Goal: Task Accomplishment & Management: Manage account settings

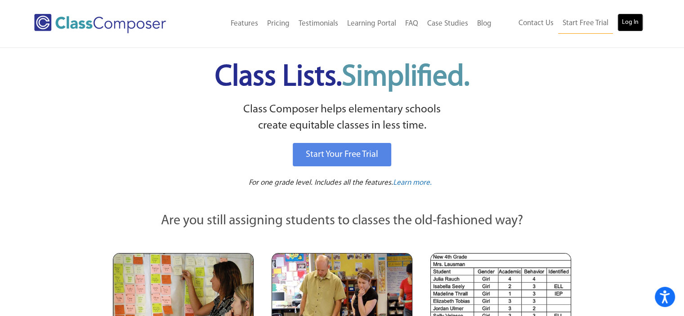
click at [634, 23] on link "Log In" at bounding box center [630, 22] width 26 height 18
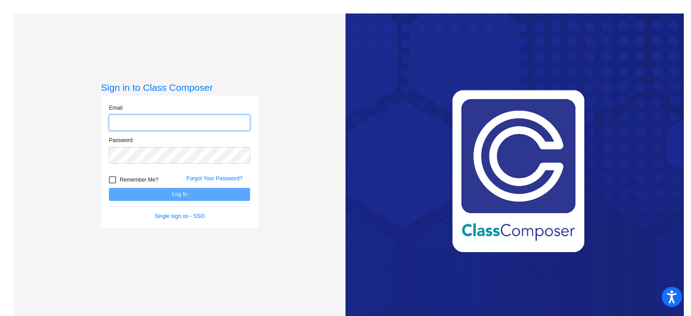
type input "[EMAIL_ADDRESS][DOMAIN_NAME]"
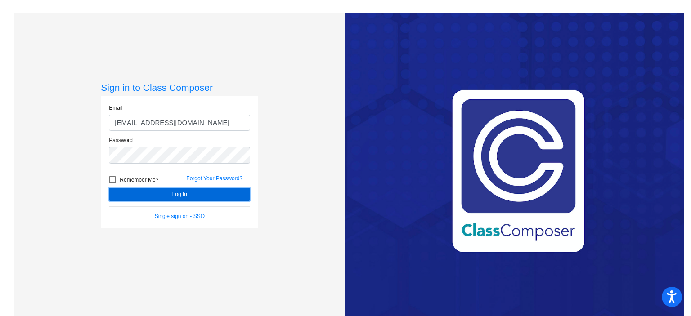
click at [179, 194] on button "Log In" at bounding box center [179, 194] width 141 height 13
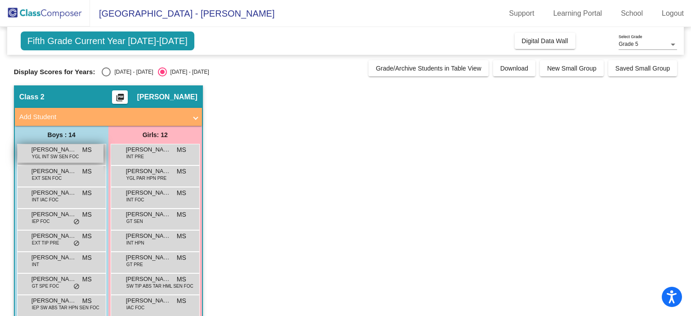
click at [88, 158] on div "Austin Warner YGL INT SW SEN FOC MS lock do_not_disturb_alt" at bounding box center [61, 153] width 86 height 18
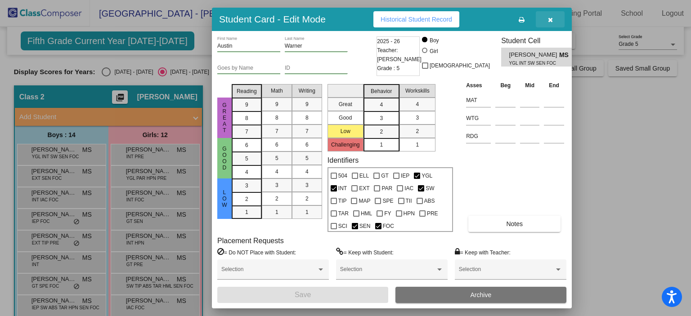
click at [548, 21] on icon "button" at bounding box center [550, 20] width 5 height 6
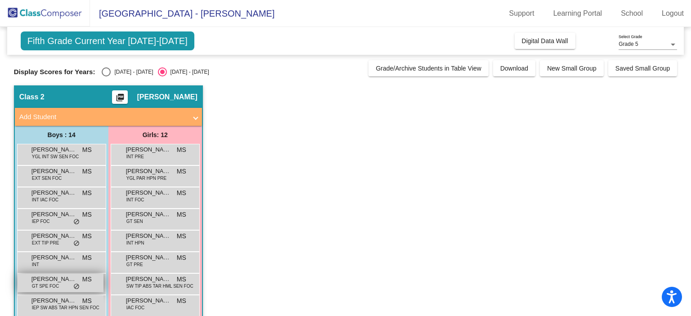
click at [64, 281] on span "Jude Wilson" at bounding box center [53, 279] width 45 height 9
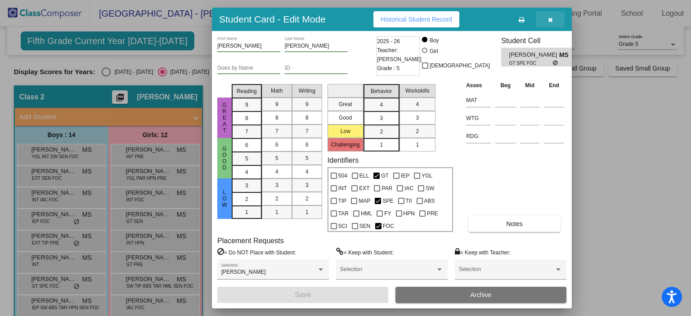
click at [552, 21] on icon "button" at bounding box center [550, 20] width 5 height 6
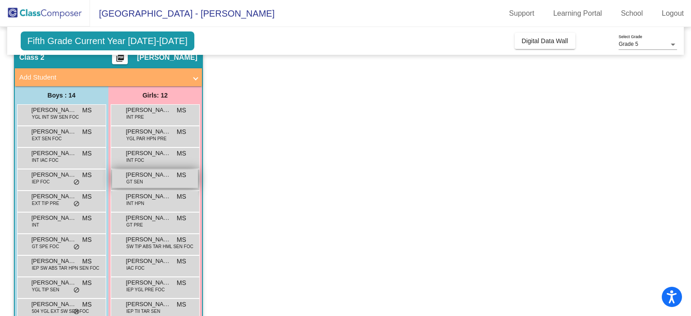
scroll to position [39, 0]
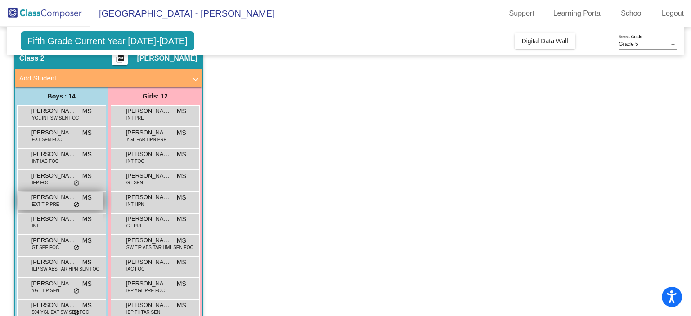
click at [81, 196] on div "Jameson Tyson EXT TIP PRE MS lock do_not_disturb_alt" at bounding box center [61, 201] width 86 height 18
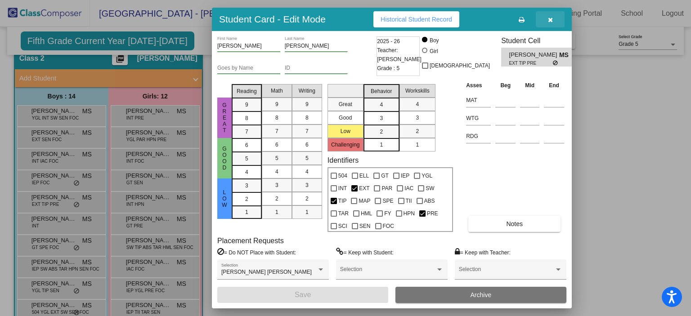
click at [550, 21] on icon "button" at bounding box center [550, 20] width 5 height 6
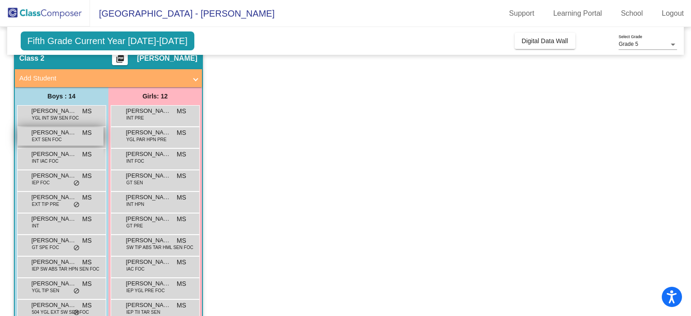
click at [67, 138] on div "Bryson Smith EXT SEN FOC MS lock do_not_disturb_alt" at bounding box center [61, 136] width 86 height 18
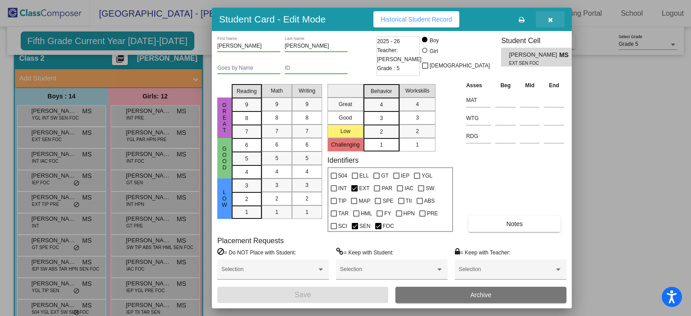
click at [550, 21] on icon "button" at bounding box center [550, 20] width 5 height 6
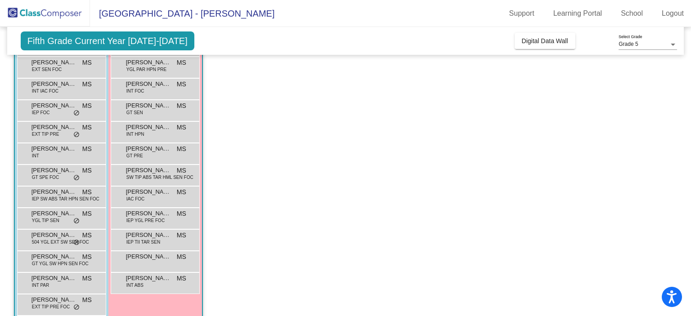
scroll to position [119, 0]
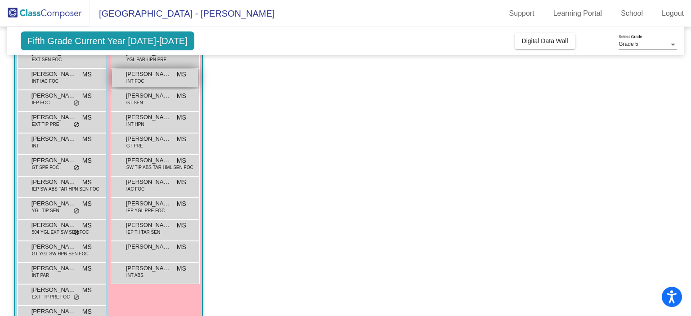
click at [172, 80] on div "Echo Ruiz-Guerrero INT FOC MS lock do_not_disturb_alt" at bounding box center [155, 78] width 86 height 18
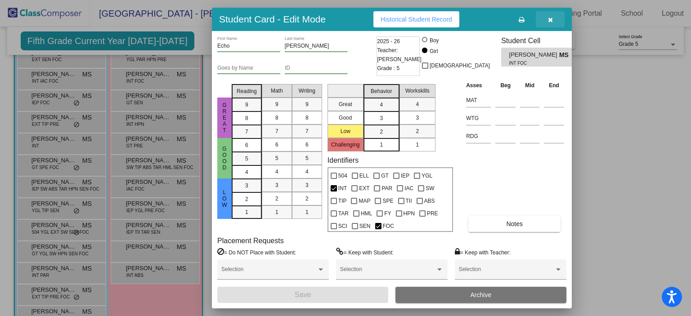
click at [549, 21] on icon "button" at bounding box center [550, 20] width 5 height 6
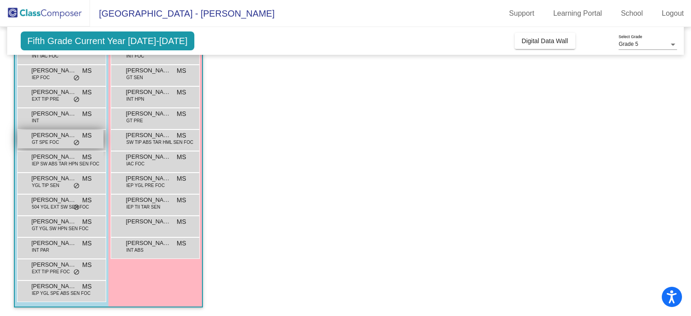
scroll to position [144, 0]
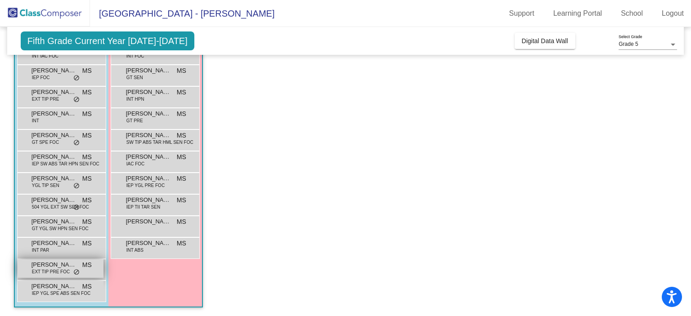
click at [67, 269] on span "EXT TIP PRE FOC" at bounding box center [51, 271] width 38 height 7
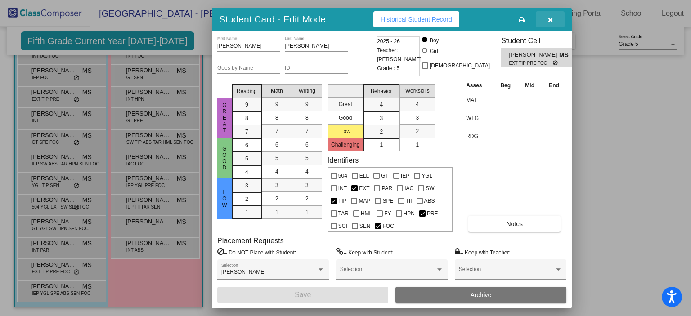
click at [549, 19] on icon "button" at bounding box center [550, 20] width 5 height 6
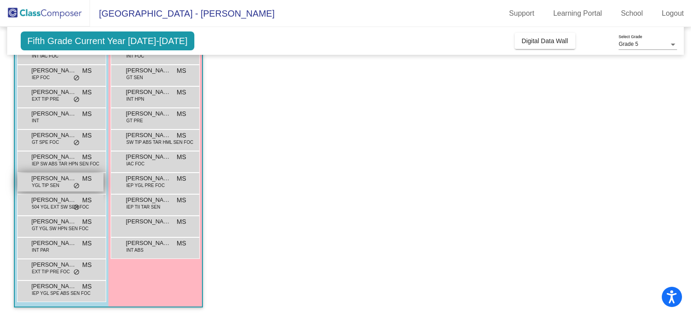
click at [54, 183] on span "YGL TIP SEN" at bounding box center [45, 185] width 27 height 7
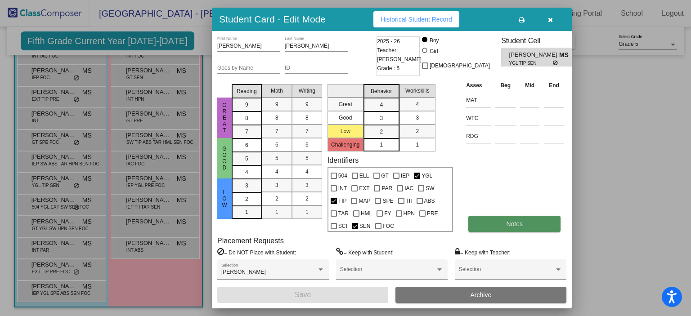
click at [511, 225] on span "Notes" at bounding box center [514, 223] width 17 height 7
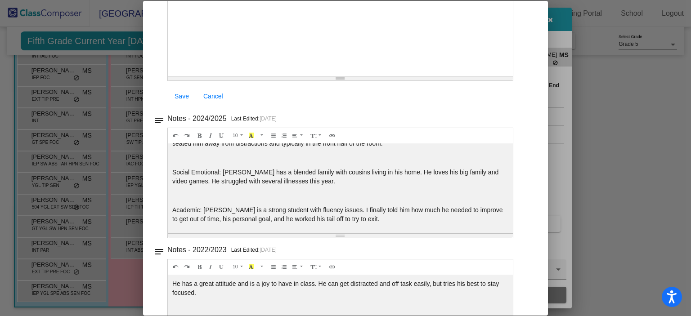
scroll to position [0, 0]
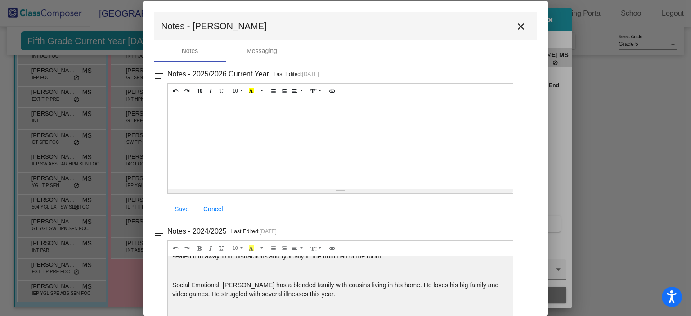
click at [516, 27] on mat-icon "close" at bounding box center [520, 26] width 11 height 11
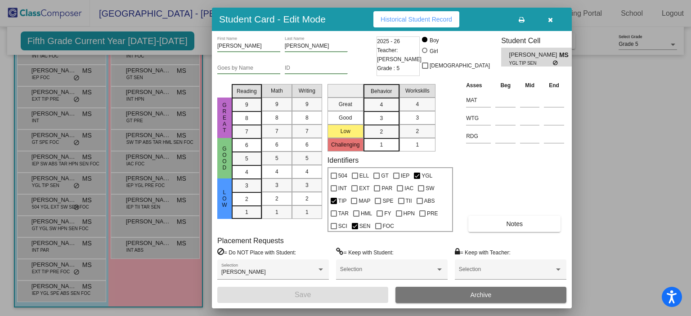
click at [551, 18] on icon "button" at bounding box center [550, 20] width 5 height 6
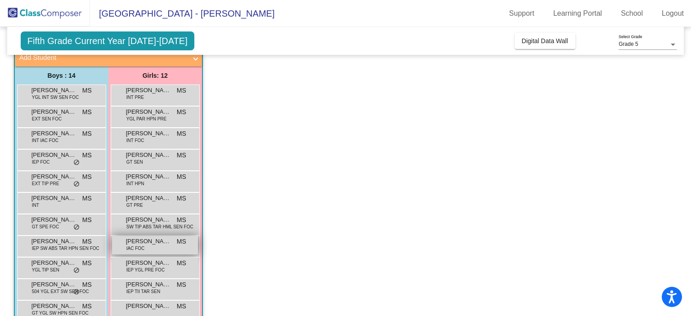
scroll to position [59, 0]
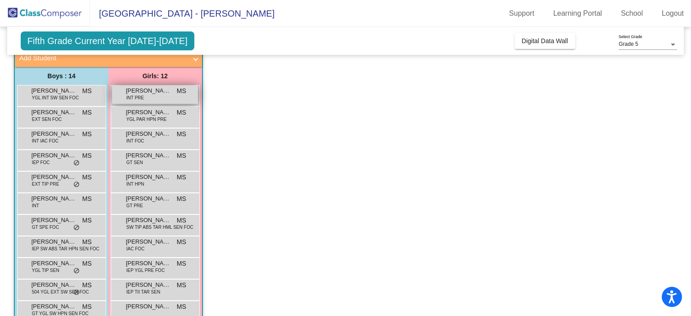
click at [167, 94] on span "Alexis Price" at bounding box center [148, 90] width 45 height 9
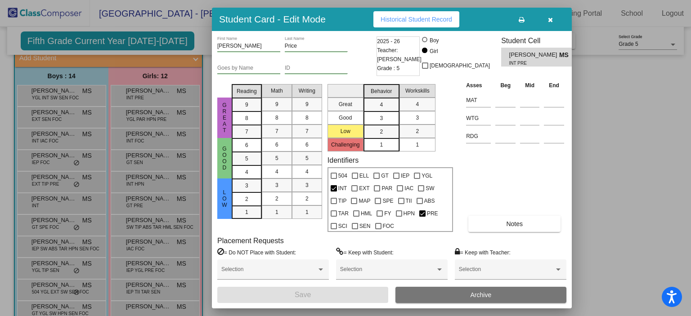
click at [551, 20] on icon "button" at bounding box center [550, 20] width 5 height 6
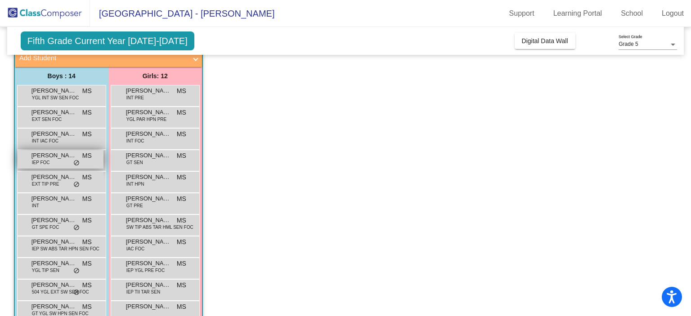
click at [63, 157] on span "Jameson Powell" at bounding box center [53, 155] width 45 height 9
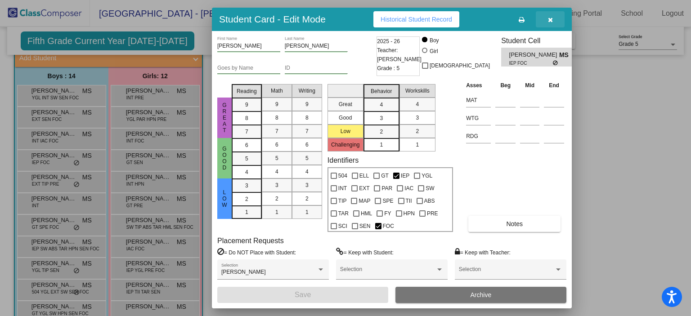
click at [551, 20] on icon "button" at bounding box center [550, 20] width 5 height 6
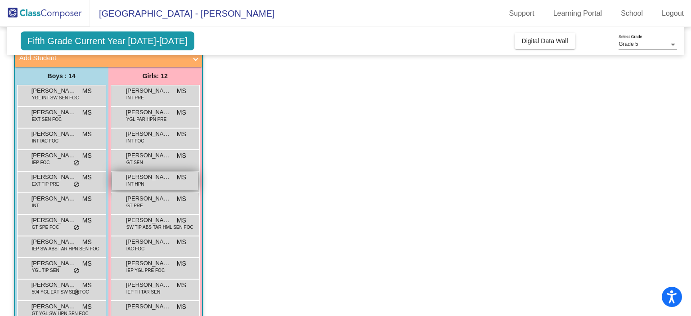
click at [140, 184] on span "INT HPN" at bounding box center [135, 184] width 18 height 7
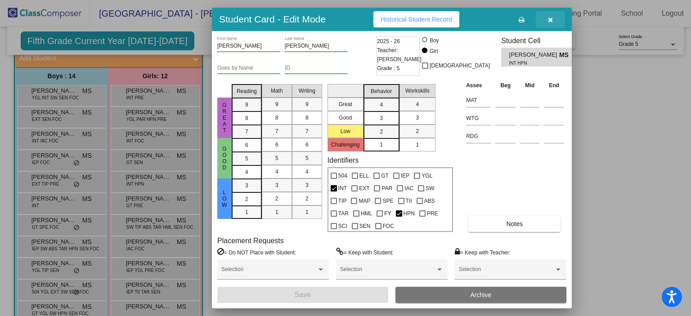
click at [549, 19] on icon "button" at bounding box center [550, 20] width 5 height 6
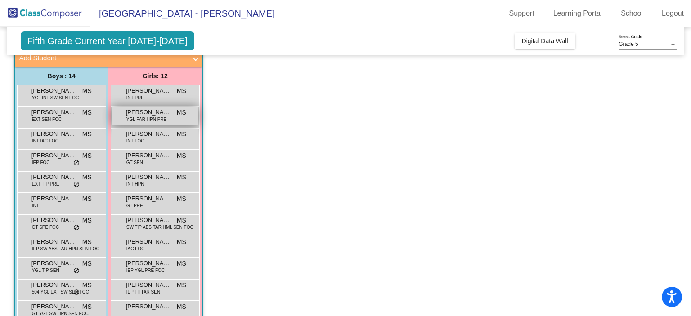
click at [156, 115] on span "Caitlin Phelps" at bounding box center [148, 112] width 45 height 9
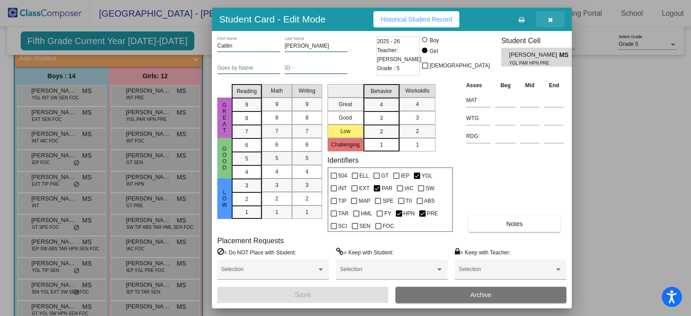
click at [550, 17] on icon "button" at bounding box center [550, 20] width 5 height 6
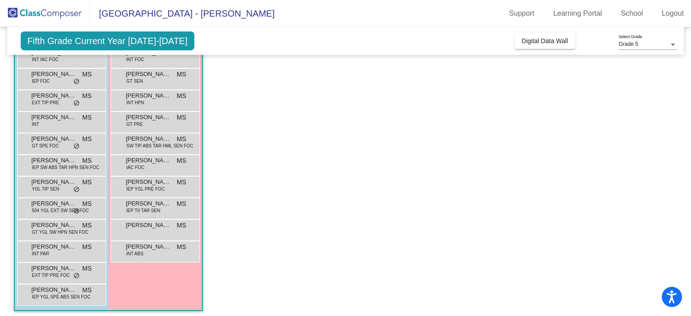
scroll to position [144, 0]
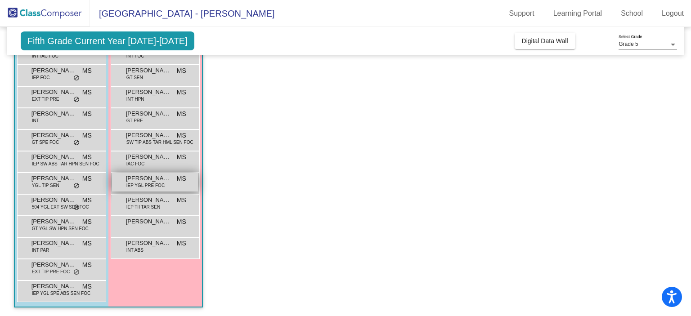
click at [143, 182] on span "IEP YGL PRE FOC" at bounding box center [145, 185] width 38 height 7
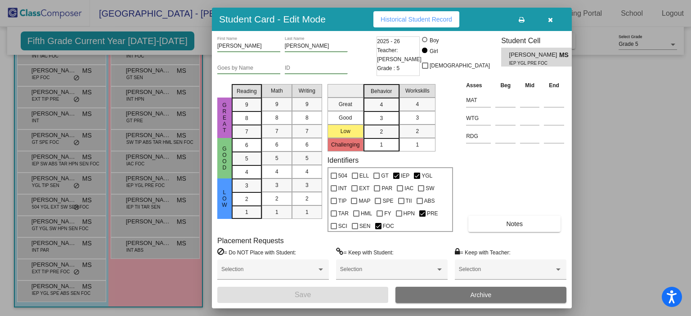
click at [549, 18] on icon "button" at bounding box center [550, 20] width 5 height 6
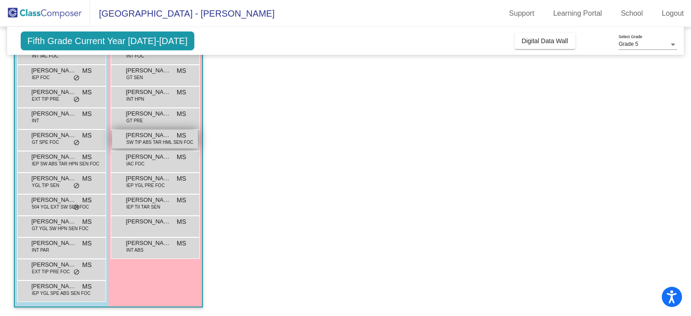
click at [166, 137] on span "Grace Omstead" at bounding box center [148, 135] width 45 height 9
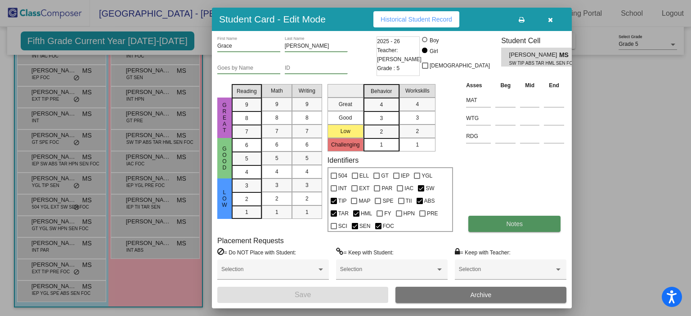
click at [491, 223] on button "Notes" at bounding box center [514, 224] width 92 height 16
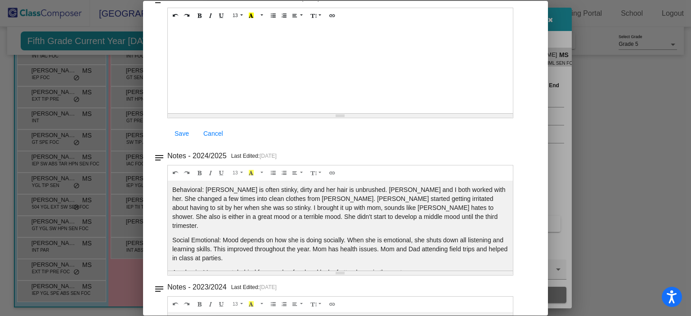
scroll to position [0, 0]
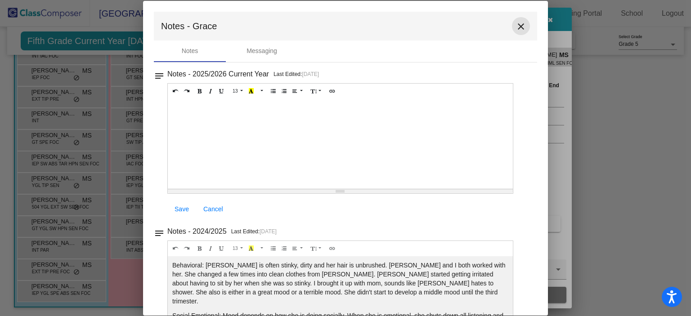
click at [515, 25] on mat-icon "close" at bounding box center [520, 26] width 11 height 11
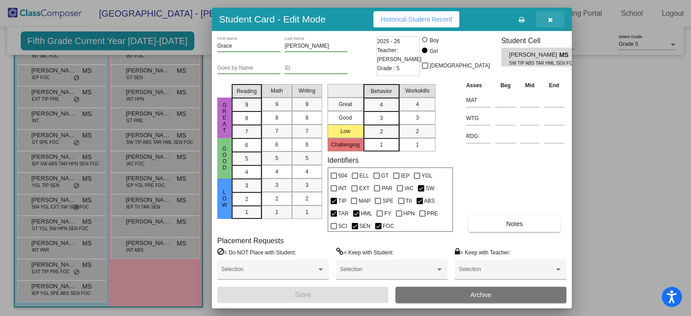
click at [551, 22] on icon "button" at bounding box center [550, 20] width 5 height 6
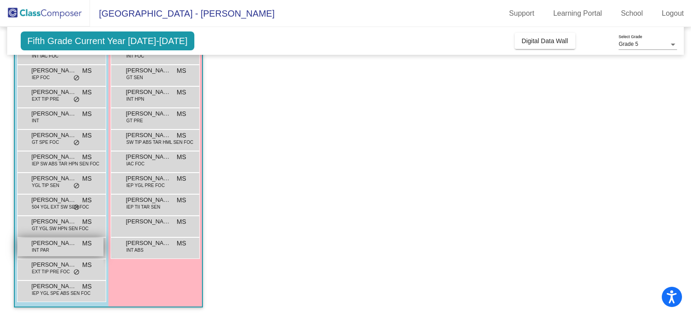
click at [68, 248] on div "Trenton Merz INT PAR MS lock do_not_disturb_alt" at bounding box center [61, 247] width 86 height 18
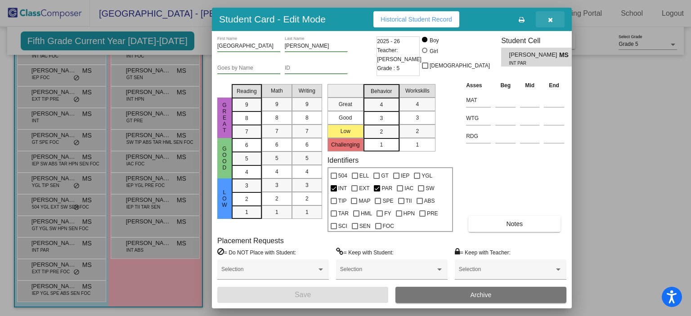
click at [551, 21] on icon "button" at bounding box center [550, 20] width 5 height 6
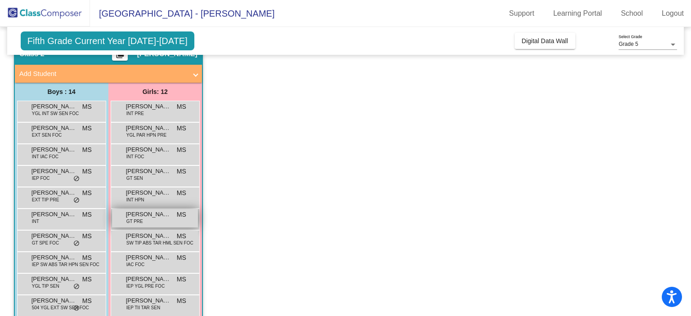
scroll to position [43, 0]
click at [152, 217] on span "Elizabeth Kosits" at bounding box center [148, 214] width 45 height 9
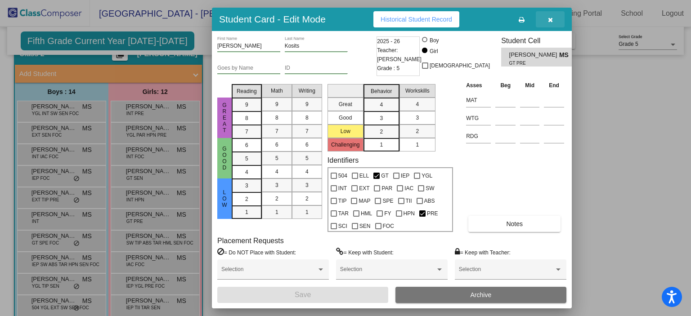
click at [552, 25] on button "button" at bounding box center [550, 19] width 29 height 16
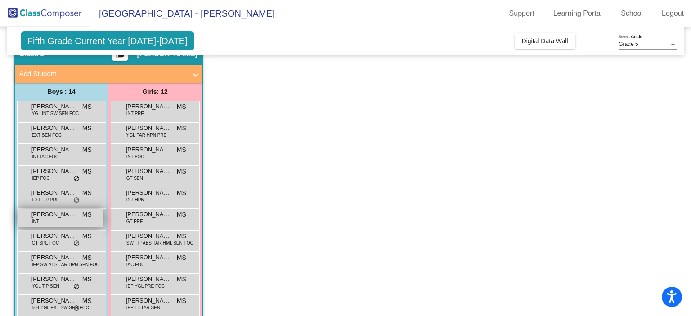
click at [49, 219] on div "Jarett Kindley INT MS lock do_not_disturb_alt" at bounding box center [61, 218] width 86 height 18
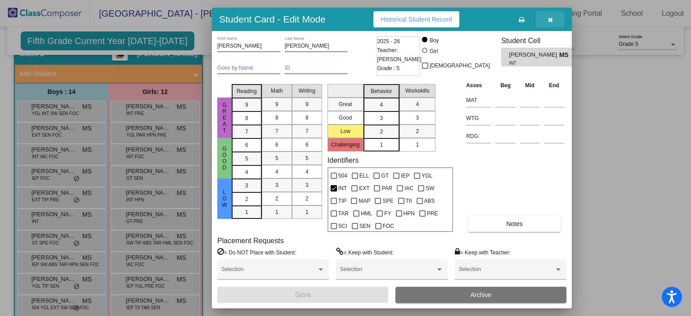
click at [545, 21] on button "button" at bounding box center [550, 19] width 29 height 16
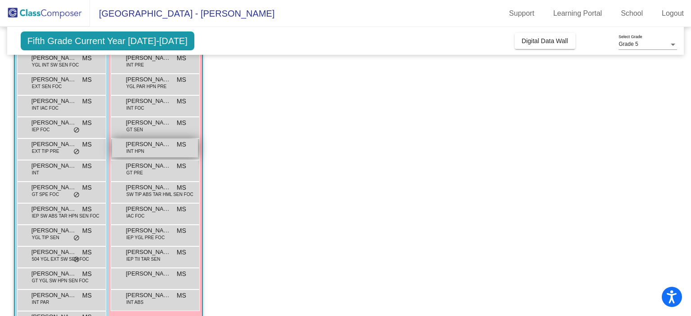
scroll to position [95, 0]
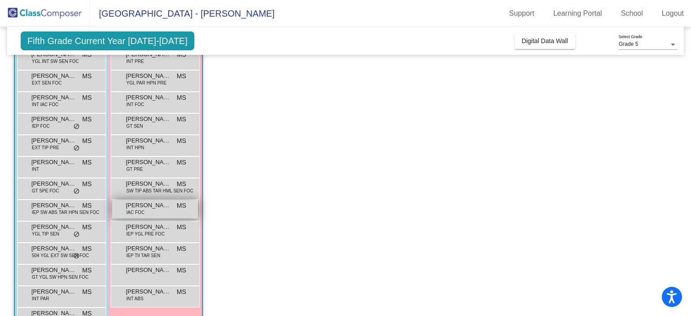
click at [150, 206] on span "Harlynn Hake" at bounding box center [148, 205] width 45 height 9
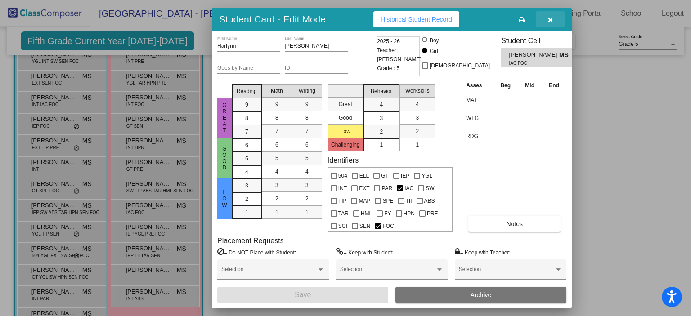
click at [549, 20] on icon "button" at bounding box center [550, 20] width 5 height 6
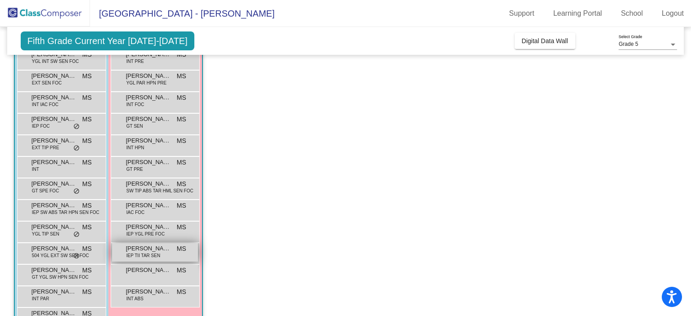
click at [147, 248] on span "Izabella Haberman" at bounding box center [148, 248] width 45 height 9
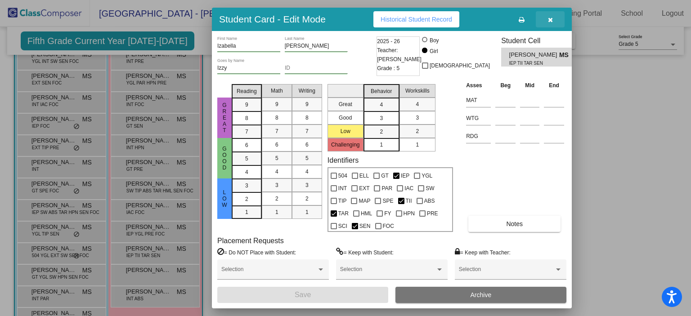
click at [550, 21] on icon "button" at bounding box center [550, 20] width 5 height 6
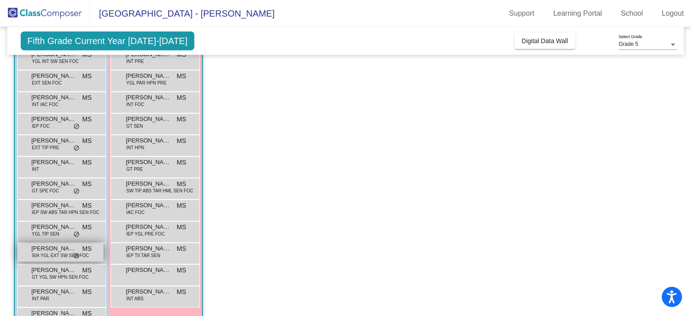
click at [69, 251] on span "Maddux Graney" at bounding box center [53, 248] width 45 height 9
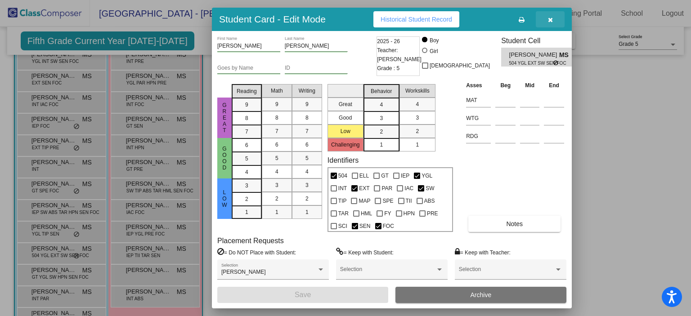
click at [548, 17] on icon "button" at bounding box center [550, 20] width 5 height 6
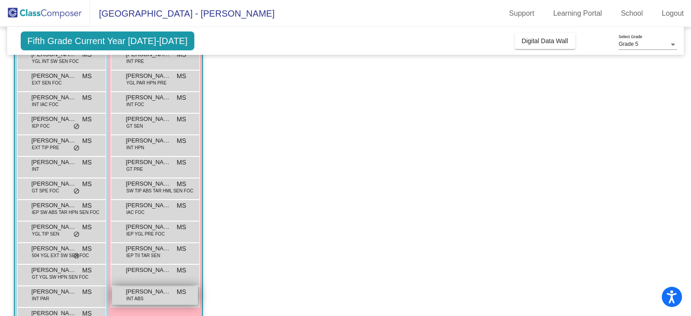
click at [143, 296] on span "INT ABS" at bounding box center [134, 298] width 17 height 7
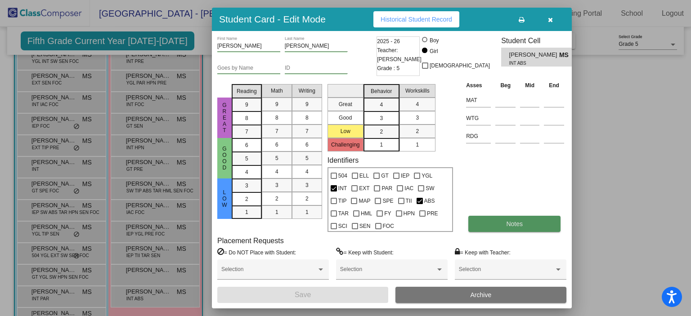
click at [501, 223] on button "Notes" at bounding box center [514, 224] width 92 height 16
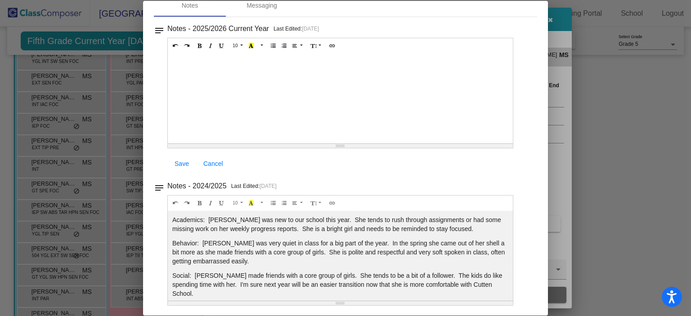
scroll to position [0, 0]
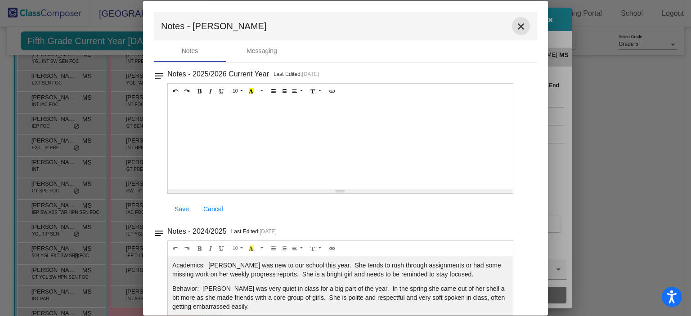
click at [518, 25] on mat-icon "close" at bounding box center [520, 26] width 11 height 11
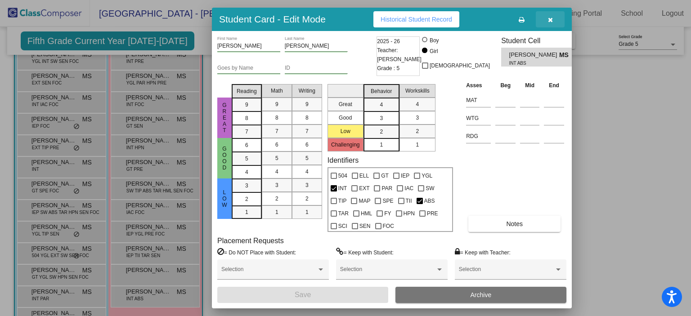
click at [550, 20] on icon "button" at bounding box center [550, 20] width 5 height 6
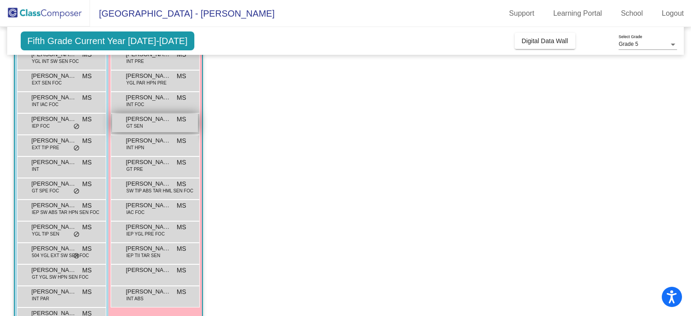
click at [164, 121] on span "Eliana Couch" at bounding box center [148, 119] width 45 height 9
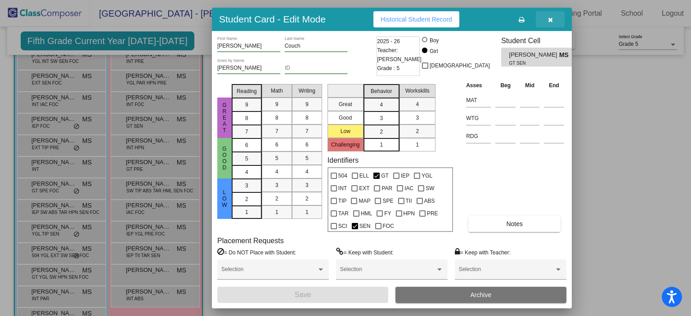
click at [549, 26] on button "button" at bounding box center [550, 19] width 29 height 16
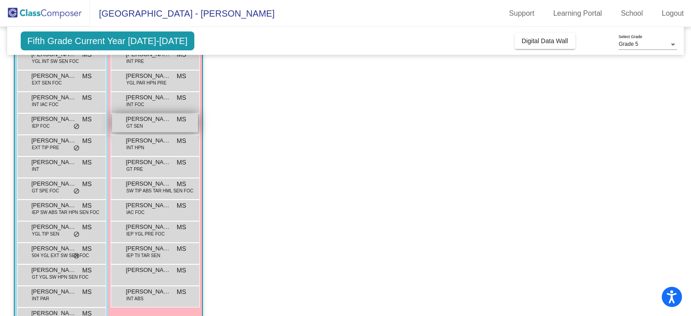
click at [167, 120] on span "Eliana Couch" at bounding box center [148, 119] width 45 height 9
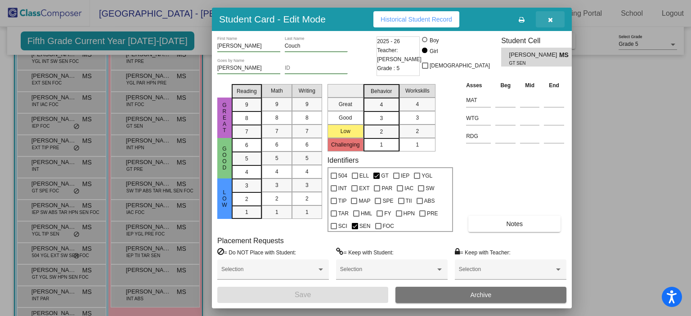
click at [550, 15] on button "button" at bounding box center [550, 19] width 29 height 16
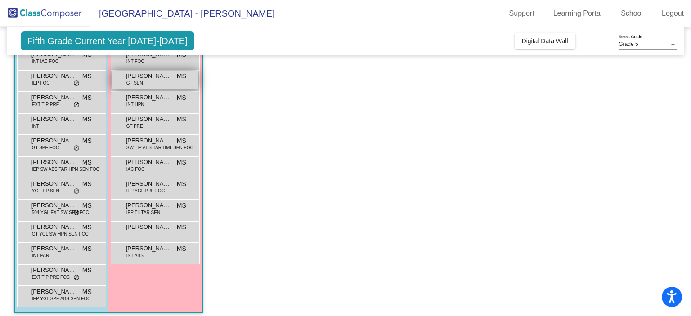
scroll to position [139, 0]
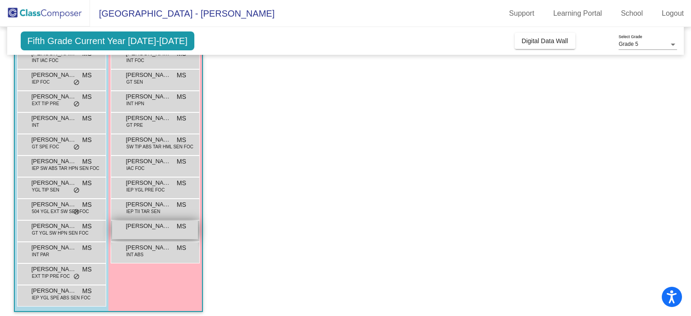
click at [163, 227] on span "Kenzie Christianson" at bounding box center [148, 226] width 45 height 9
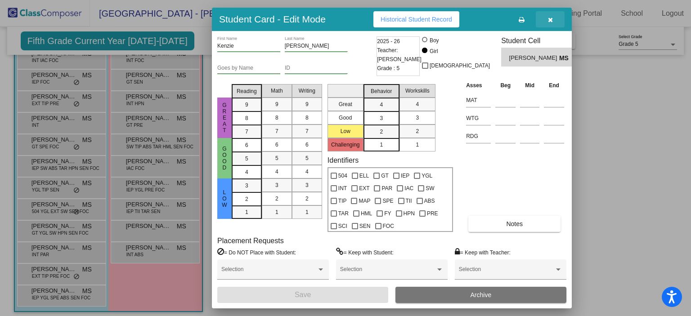
click at [549, 18] on icon "button" at bounding box center [550, 20] width 5 height 6
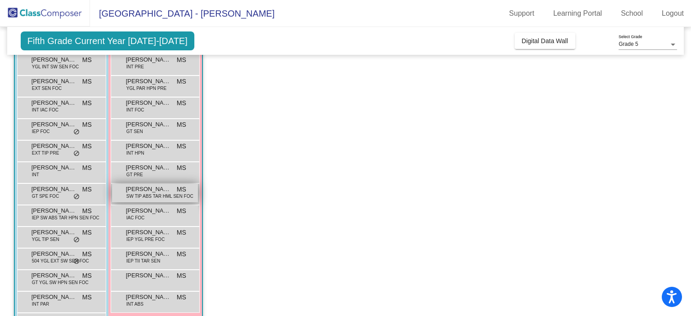
scroll to position [82, 0]
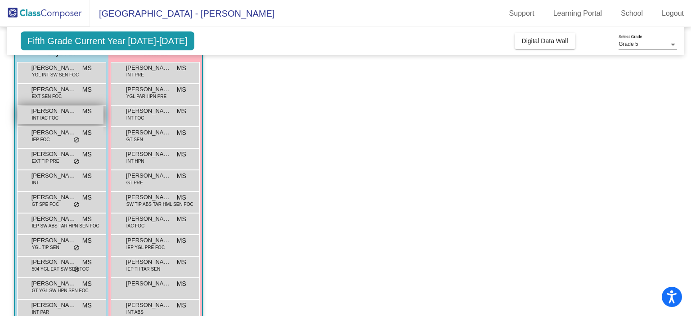
click at [68, 114] on span "Emmett Brown" at bounding box center [53, 111] width 45 height 9
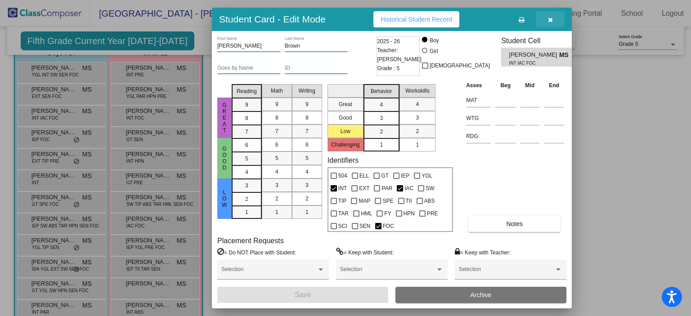
click at [549, 22] on icon "button" at bounding box center [550, 20] width 5 height 6
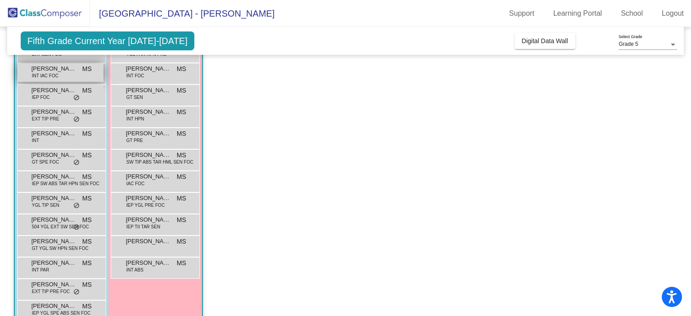
scroll to position [144, 0]
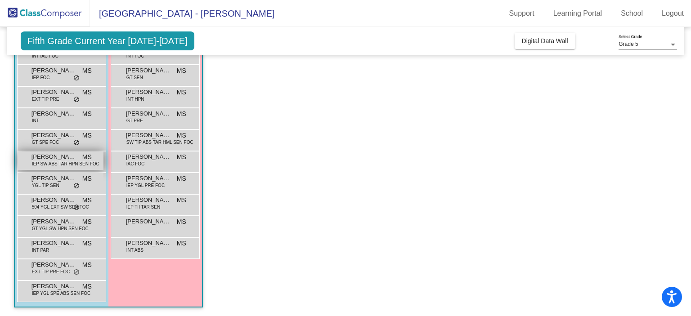
click at [57, 161] on span "IEP SW ABS TAR HPN SEN FOC" at bounding box center [65, 164] width 67 height 7
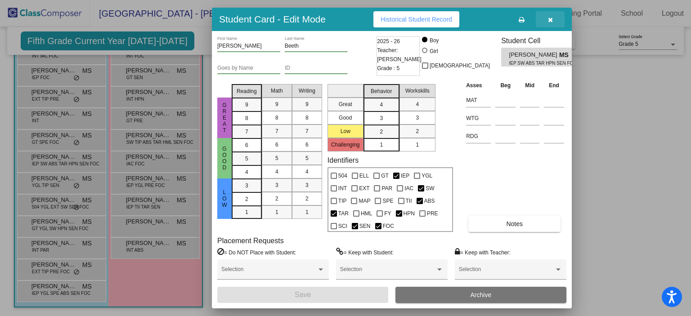
click at [550, 19] on icon "button" at bounding box center [550, 20] width 5 height 6
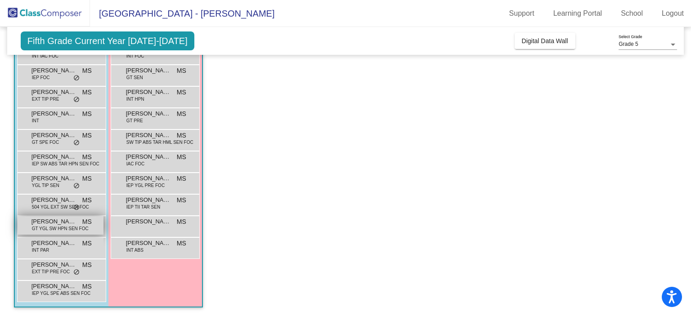
click at [72, 223] on span "Roman Albritton" at bounding box center [53, 221] width 45 height 9
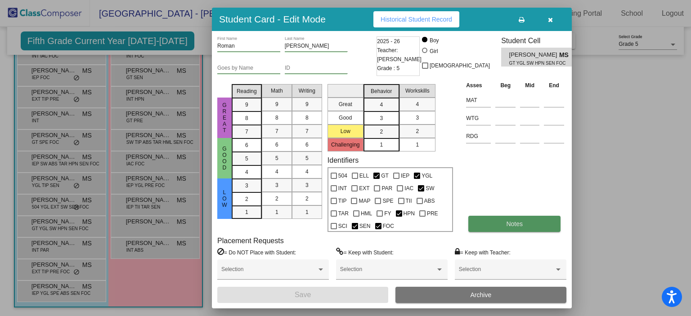
click at [489, 224] on button "Notes" at bounding box center [514, 224] width 92 height 16
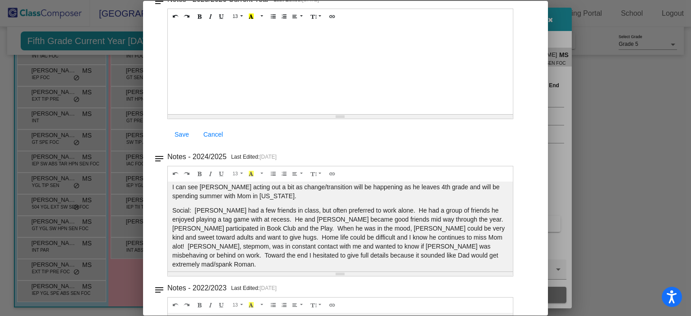
scroll to position [0, 0]
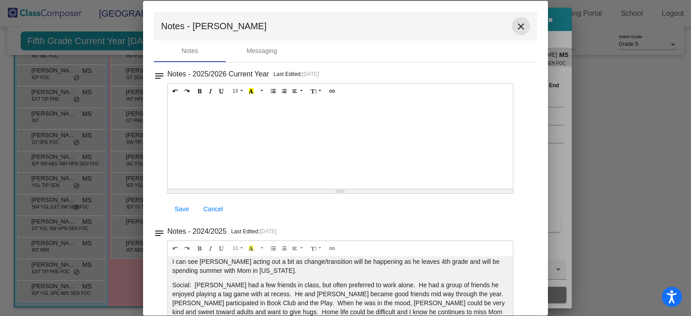
click at [518, 28] on mat-icon "close" at bounding box center [520, 26] width 11 height 11
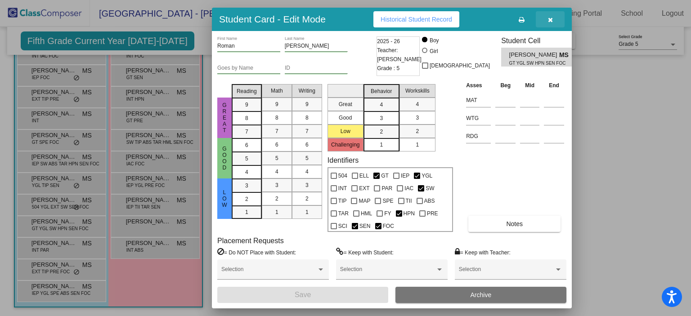
click at [550, 18] on icon "button" at bounding box center [550, 20] width 5 height 6
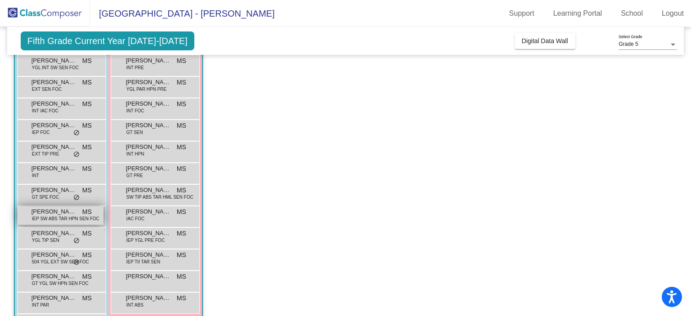
scroll to position [89, 0]
click at [69, 215] on span "IEP SW ABS TAR HPN SEN FOC" at bounding box center [65, 218] width 67 height 7
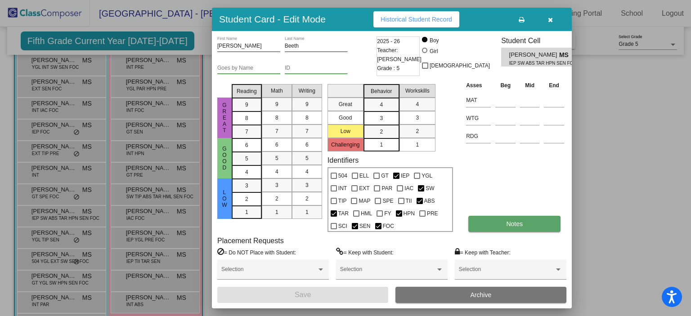
click at [504, 230] on button "Notes" at bounding box center [514, 224] width 92 height 16
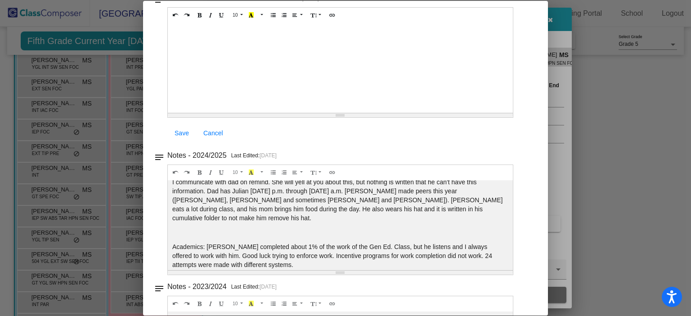
scroll to position [0, 0]
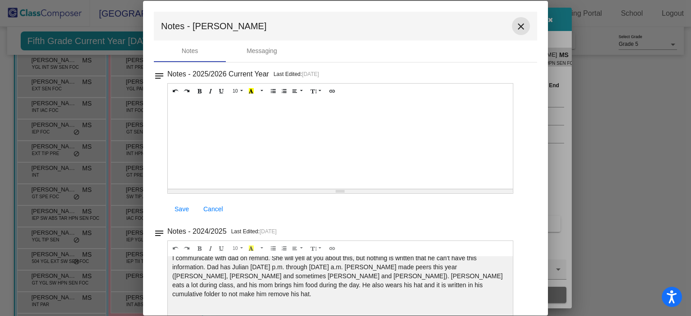
click at [517, 25] on mat-icon "close" at bounding box center [520, 26] width 11 height 11
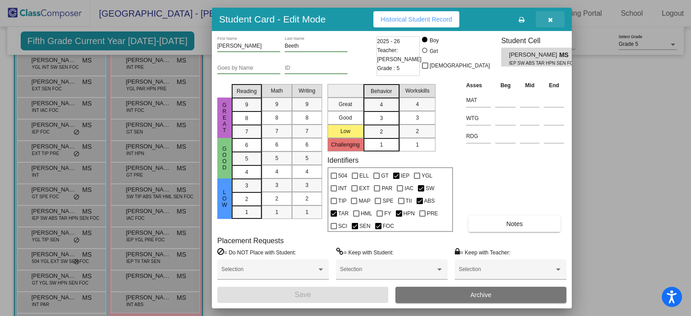
click at [554, 20] on button "button" at bounding box center [550, 19] width 29 height 16
